Goal: Information Seeking & Learning: Check status

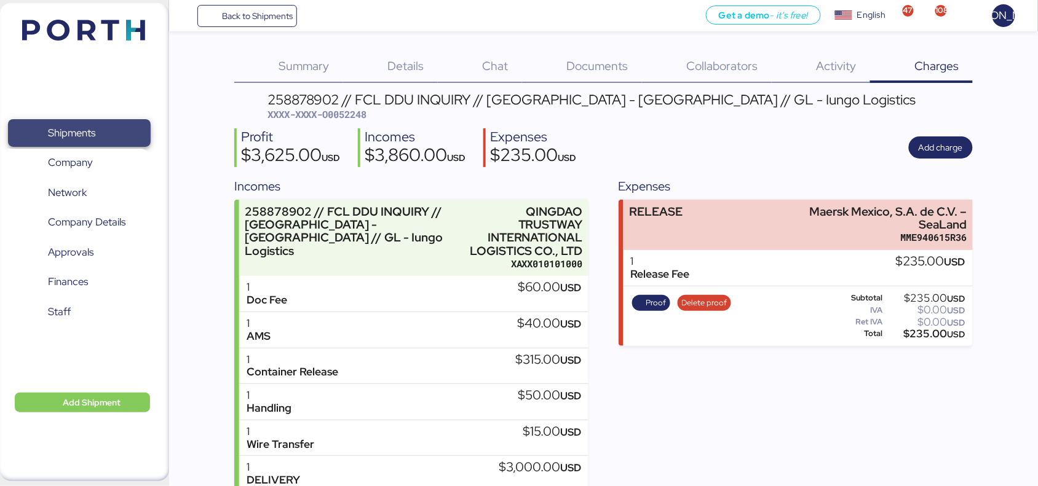
click at [115, 130] on span "Shipments" at bounding box center [79, 133] width 132 height 18
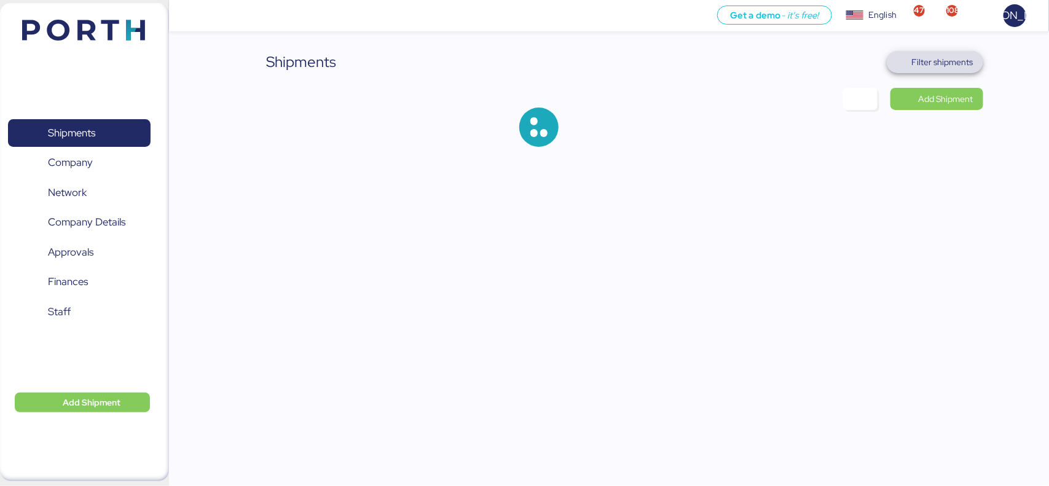
click at [955, 66] on span "Filter shipments" at bounding box center [942, 62] width 61 height 15
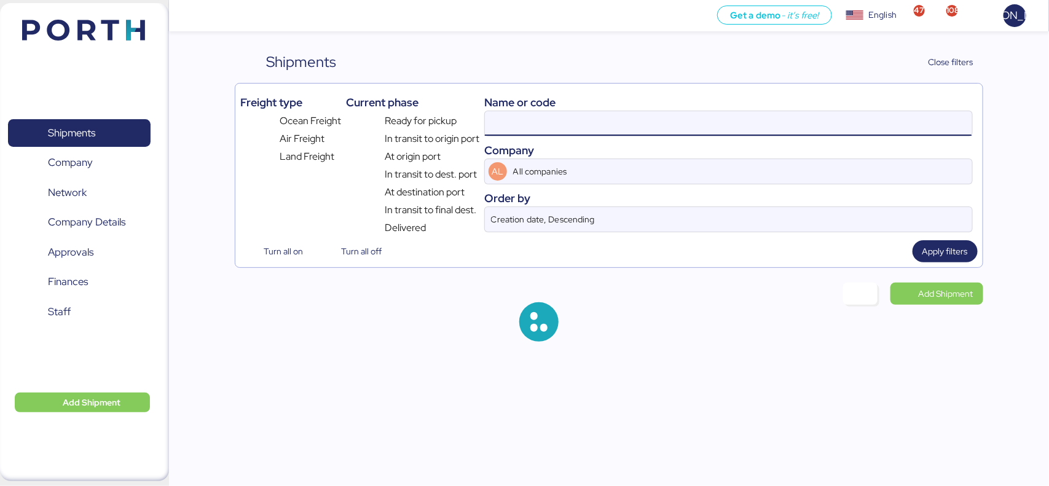
click at [566, 117] on input at bounding box center [728, 123] width 487 height 25
paste input "A0052241"
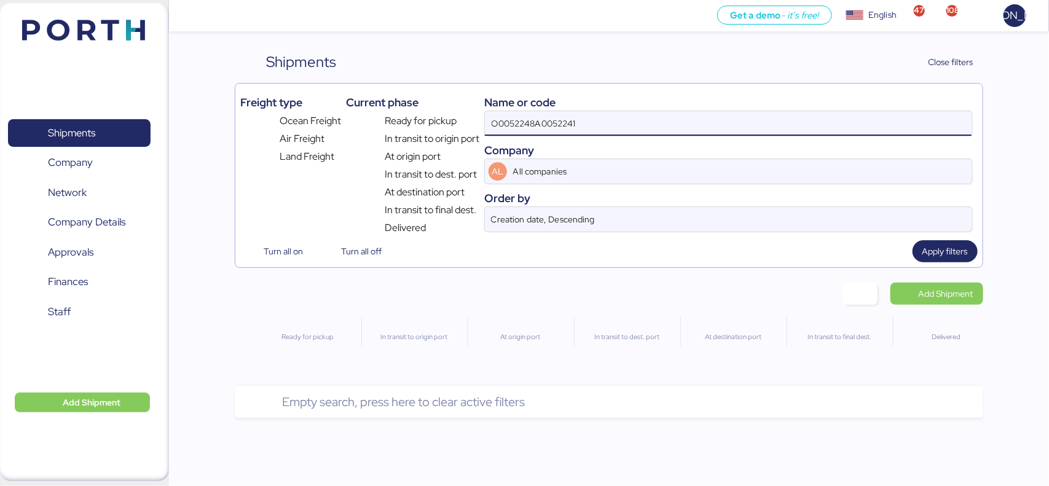
drag, startPoint x: 566, startPoint y: 117, endPoint x: 616, endPoint y: 123, distance: 50.1
click at [616, 123] on input "O0052248A0052241" at bounding box center [728, 123] width 487 height 25
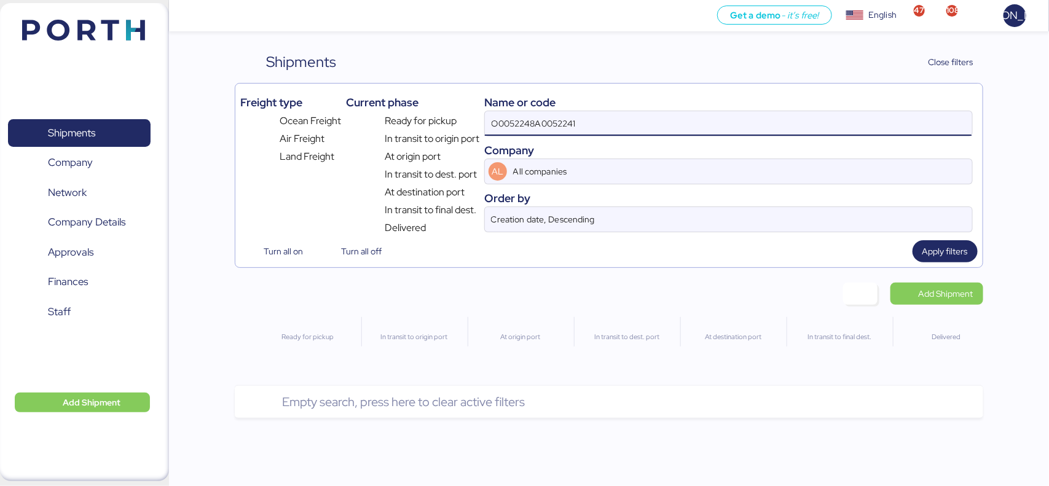
paste input
type input "A0052241"
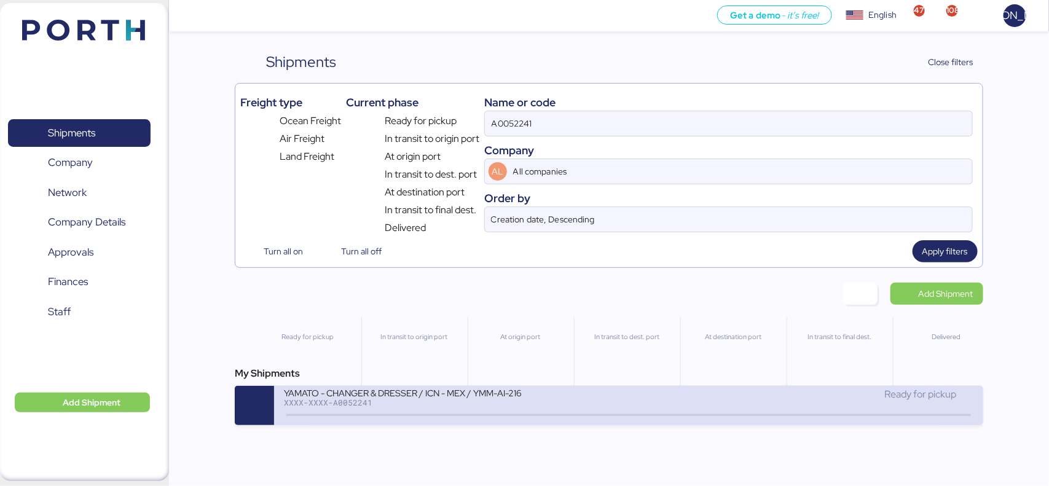
click at [588, 421] on div "YAMATO - CHANGER & DRESSER / ICN - MEX / YMM-AI-216 XXXX-XXXX-A0052241 Ready fo…" at bounding box center [628, 405] width 709 height 39
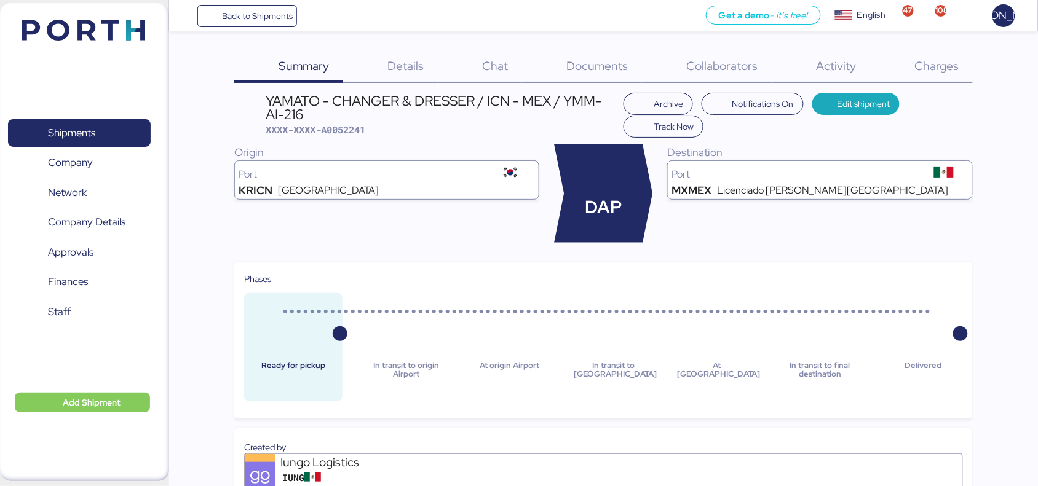
click at [631, 63] on div "Documents 0" at bounding box center [582, 67] width 120 height 32
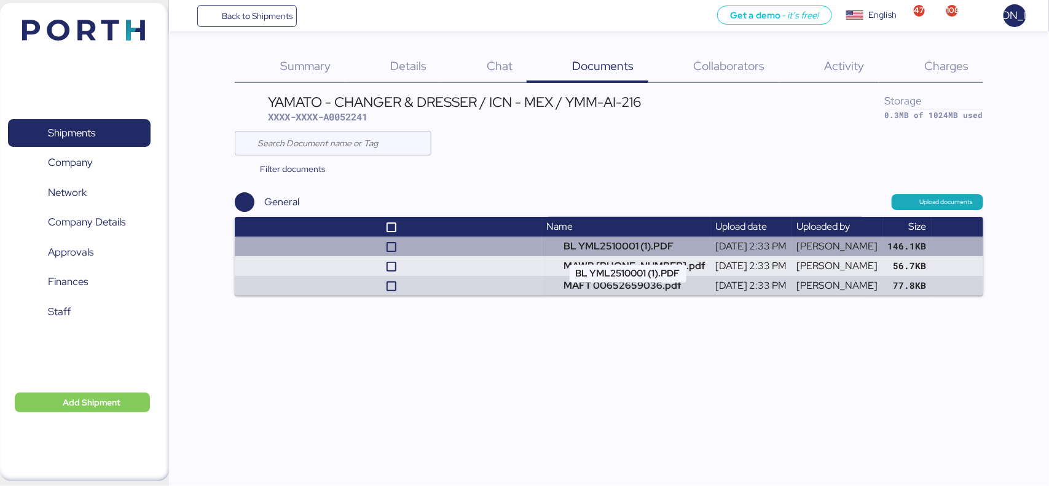
click at [588, 246] on td "BL YML2510001 (1).PDF" at bounding box center [626, 247] width 169 height 20
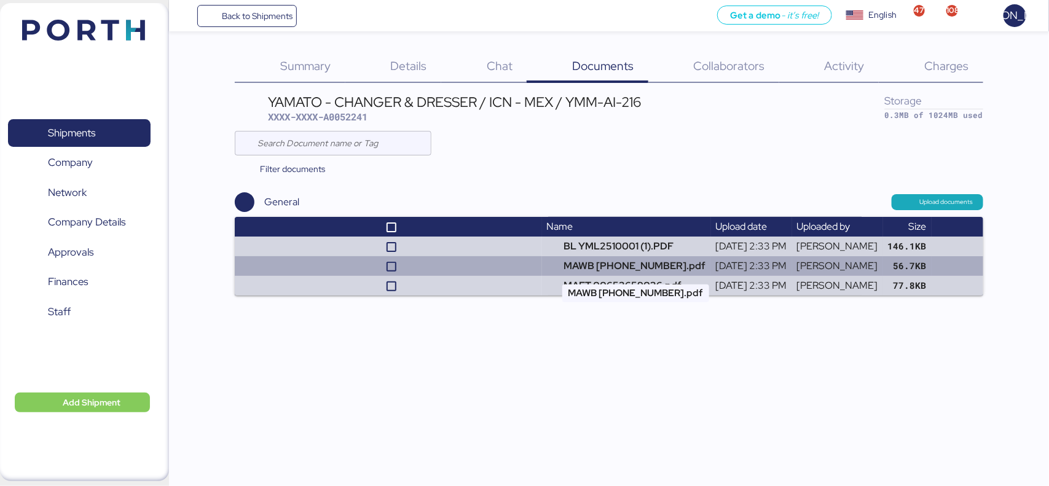
click at [588, 269] on td "MAWB [PHONE_NUMBER].pdf" at bounding box center [626, 266] width 169 height 20
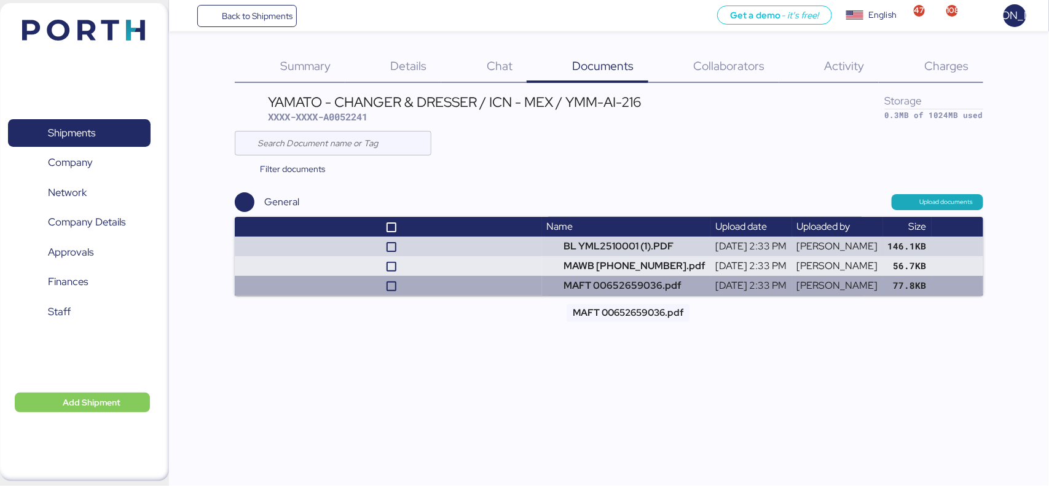
click at [592, 280] on td "MAFT 00652659036.pdf" at bounding box center [626, 286] width 169 height 20
click at [500, 280] on td at bounding box center [388, 286] width 307 height 20
click at [583, 285] on td "MAFT 00652659036.pdf" at bounding box center [626, 286] width 169 height 20
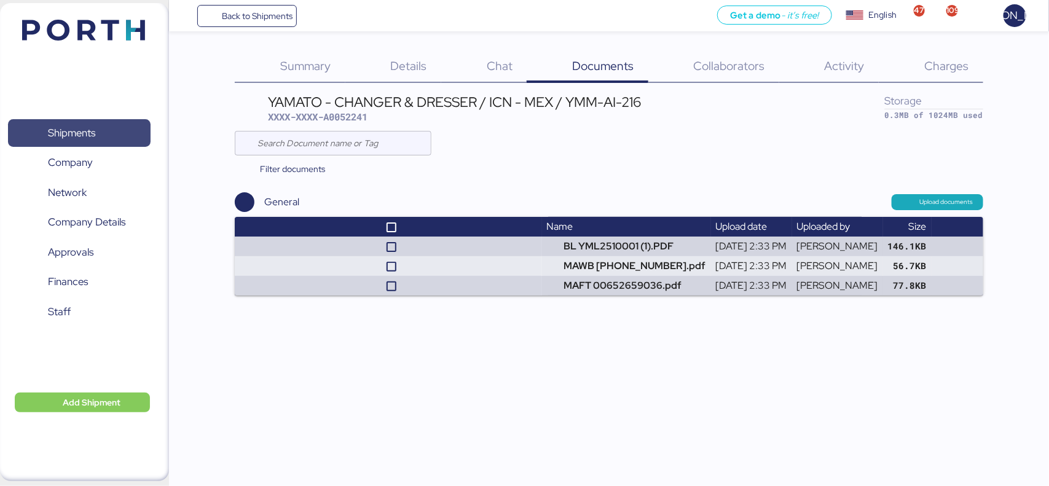
click at [81, 127] on span "Shipments" at bounding box center [71, 133] width 47 height 18
